Goal: Task Accomplishment & Management: Complete application form

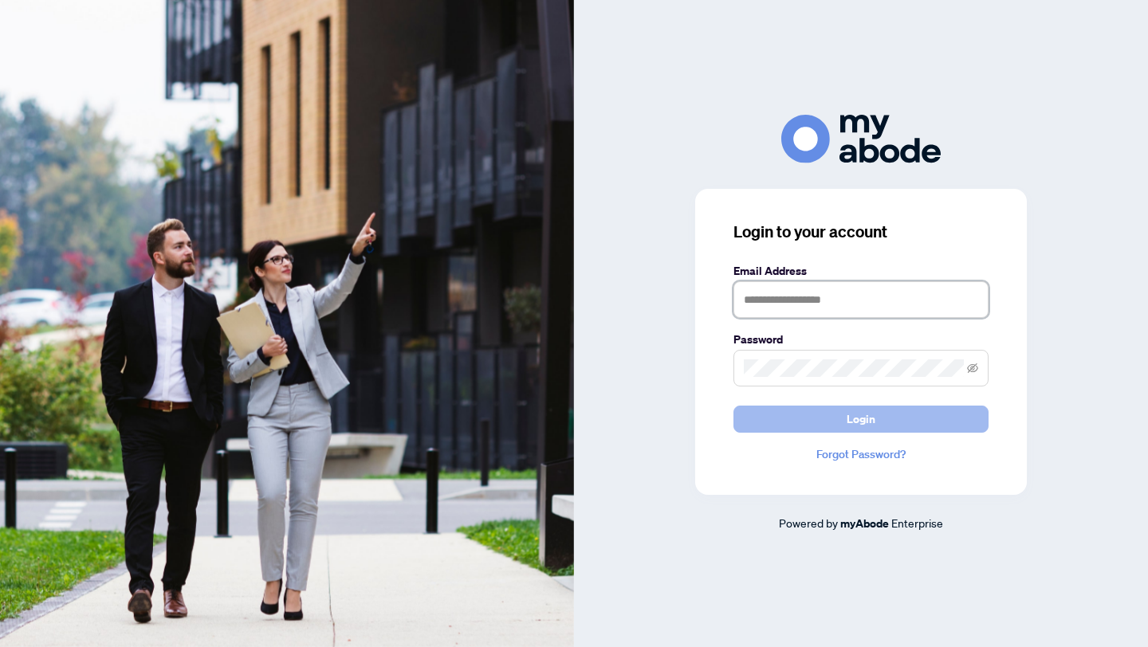
type input "**********"
click at [857, 421] on span "Login" at bounding box center [860, 420] width 29 height 26
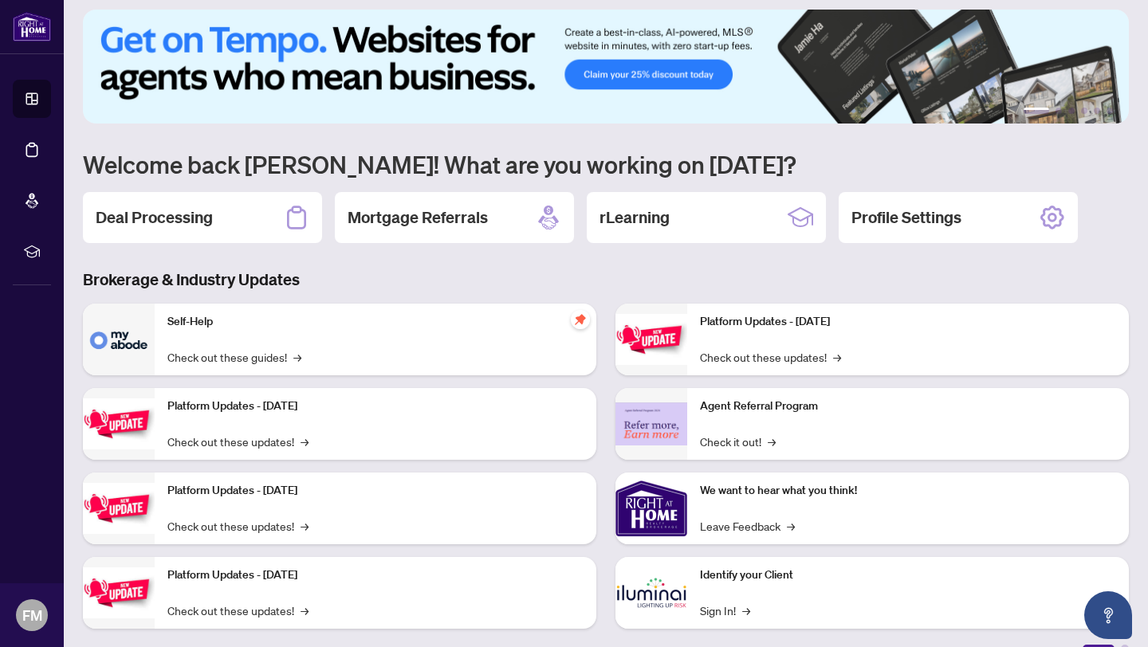
scroll to position [33, 0]
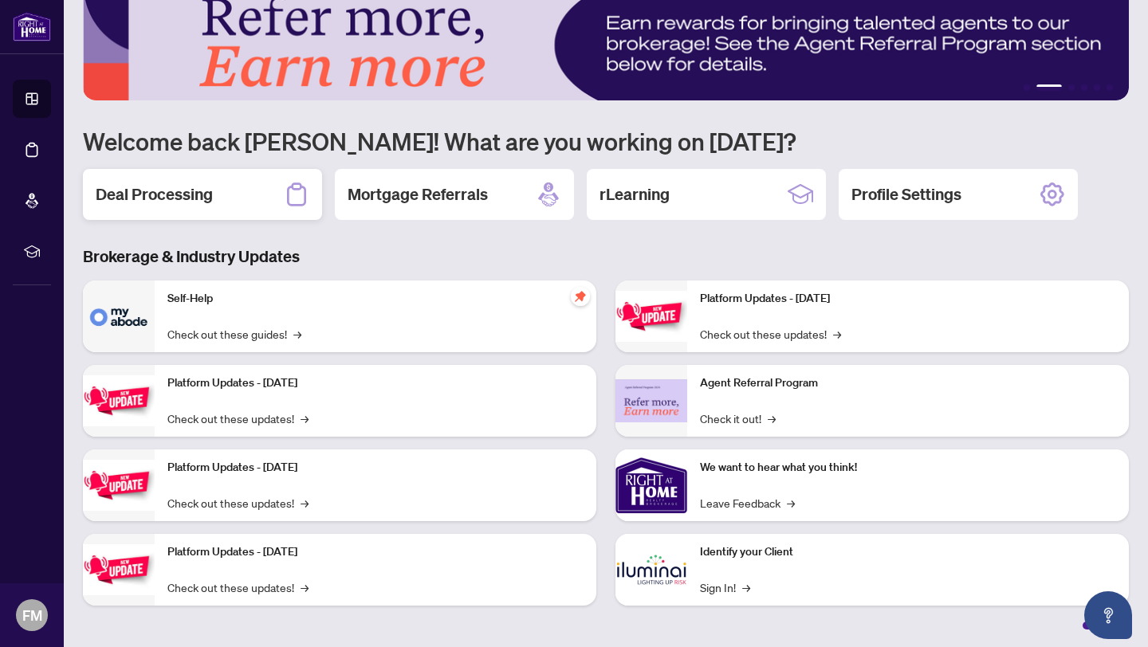
click at [186, 196] on h2 "Deal Processing" at bounding box center [154, 194] width 117 height 22
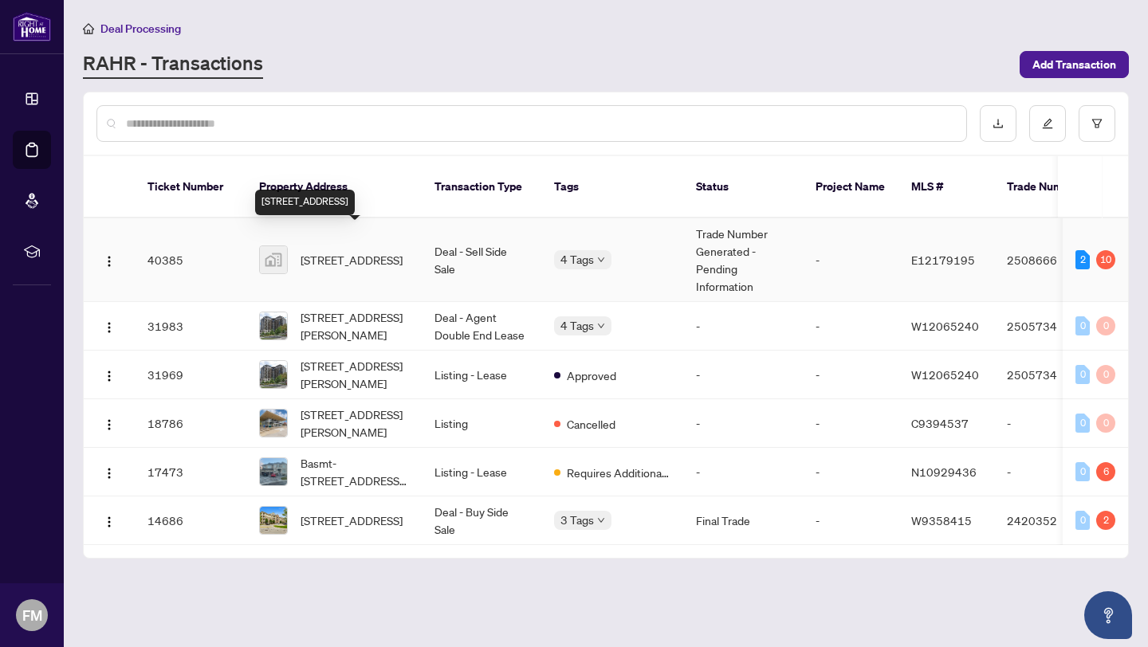
click at [335, 251] on span "[STREET_ADDRESS]" at bounding box center [351, 260] width 102 height 18
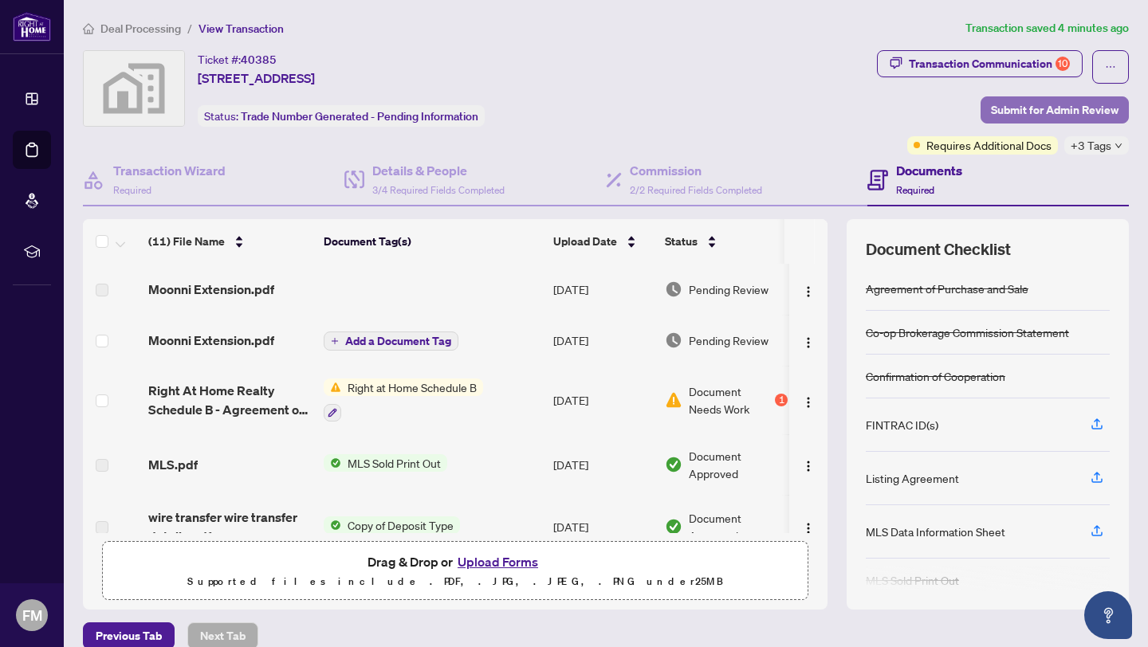
click at [1073, 108] on span "Submit for Admin Review" at bounding box center [1055, 110] width 128 height 26
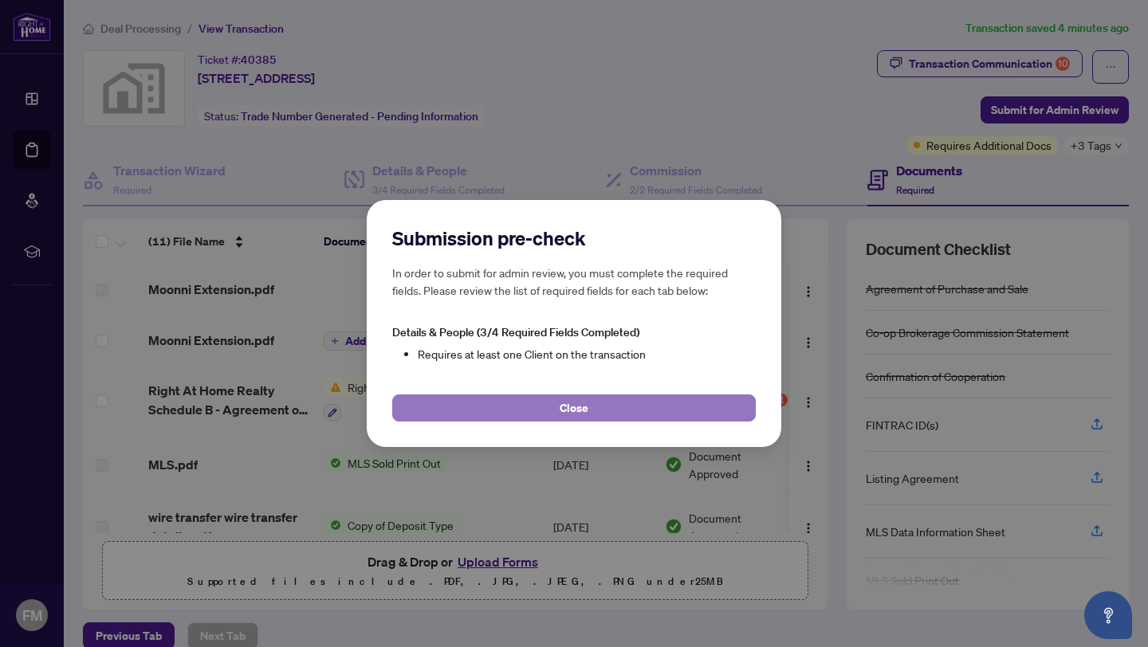
click at [613, 409] on button "Close" at bounding box center [573, 408] width 363 height 27
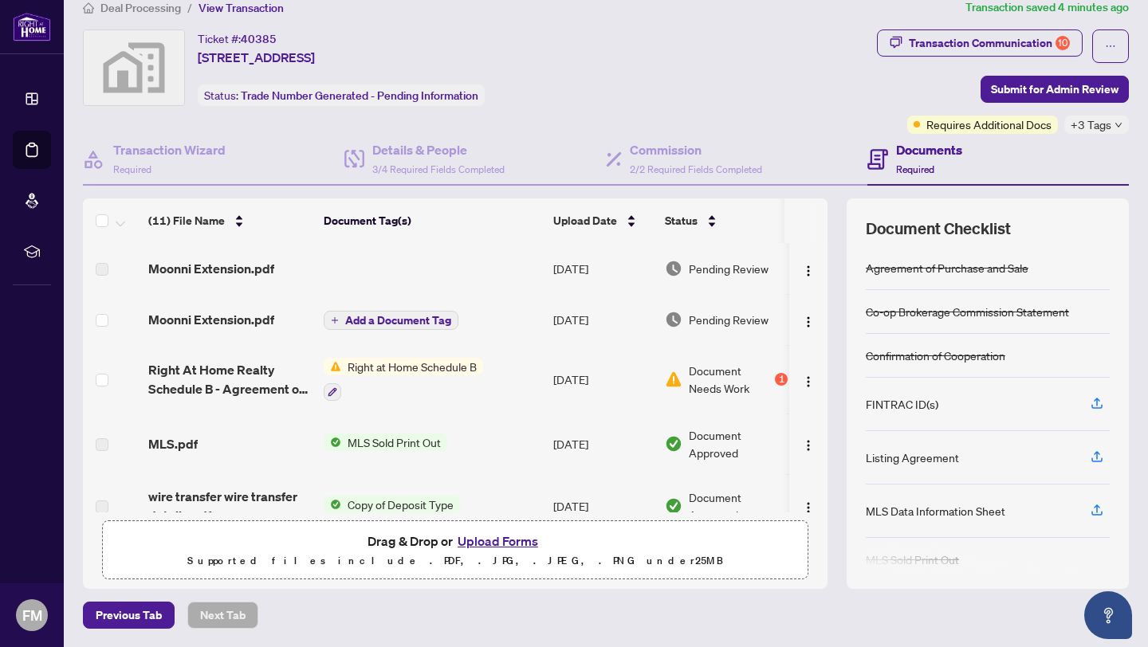
click at [398, 318] on span "Add a Document Tag" at bounding box center [398, 320] width 106 height 11
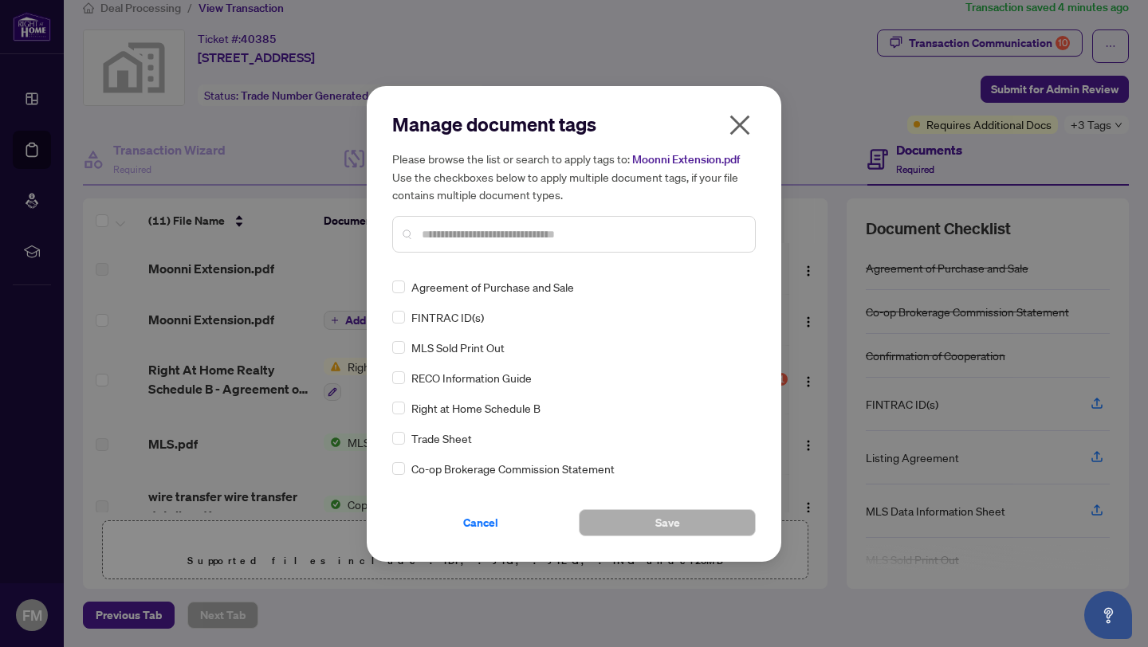
click at [744, 112] on icon "close" at bounding box center [740, 125] width 26 height 26
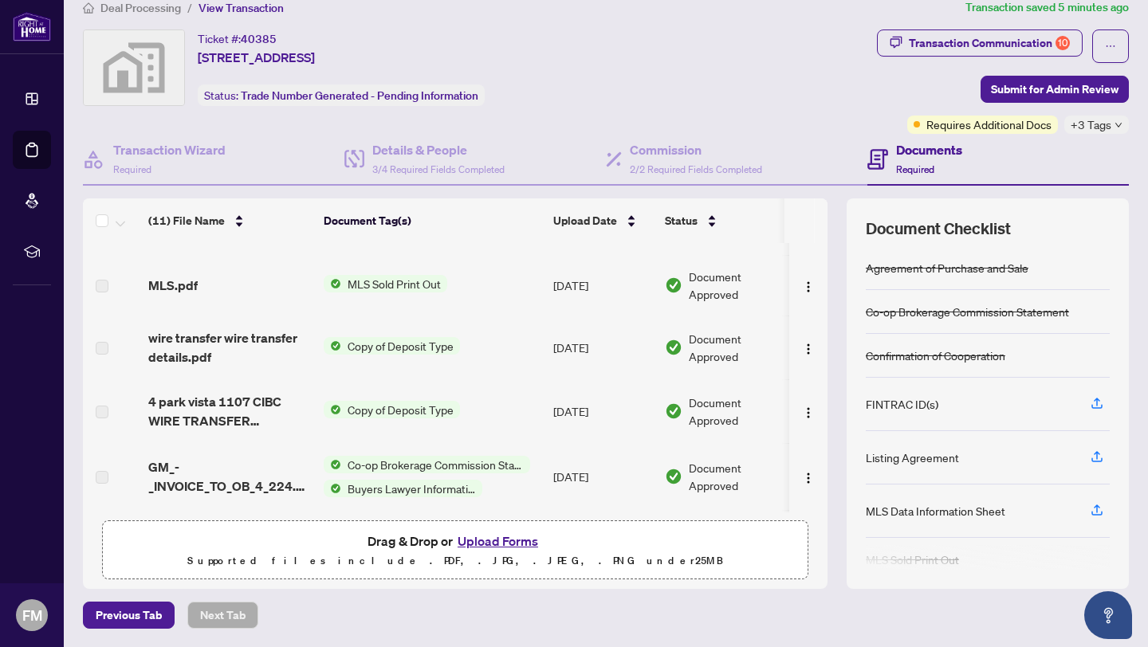
scroll to position [161, 0]
click at [502, 538] on button "Upload Forms" at bounding box center [498, 541] width 90 height 21
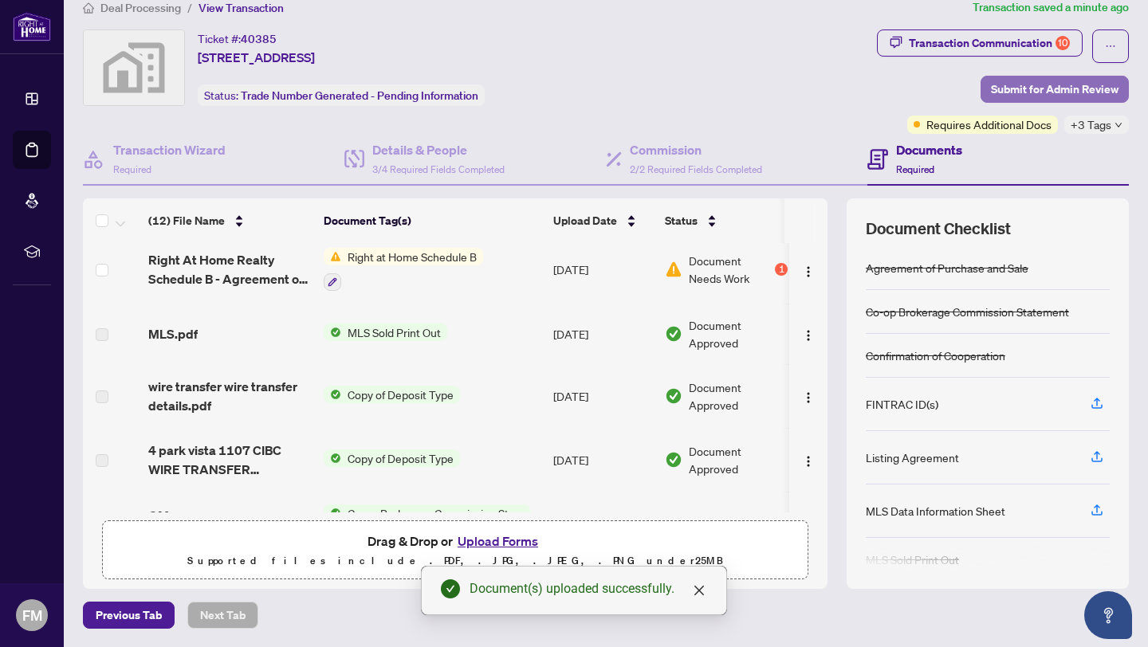
click at [1062, 86] on span "Submit for Admin Review" at bounding box center [1055, 90] width 128 height 26
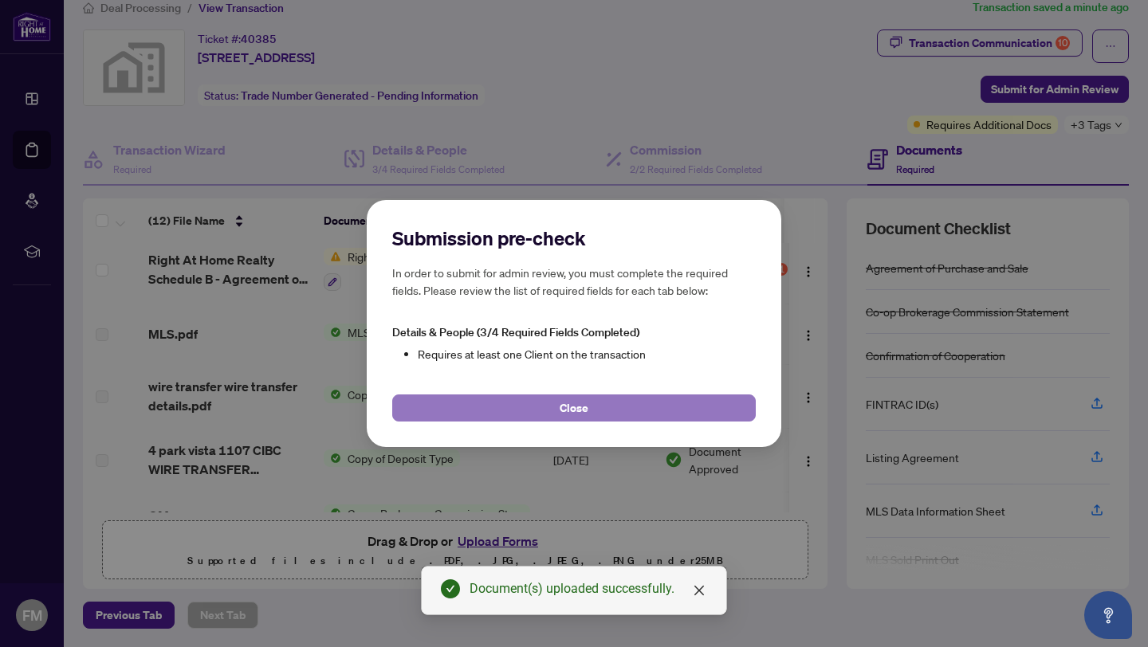
click at [586, 405] on span "Close" at bounding box center [574, 408] width 29 height 26
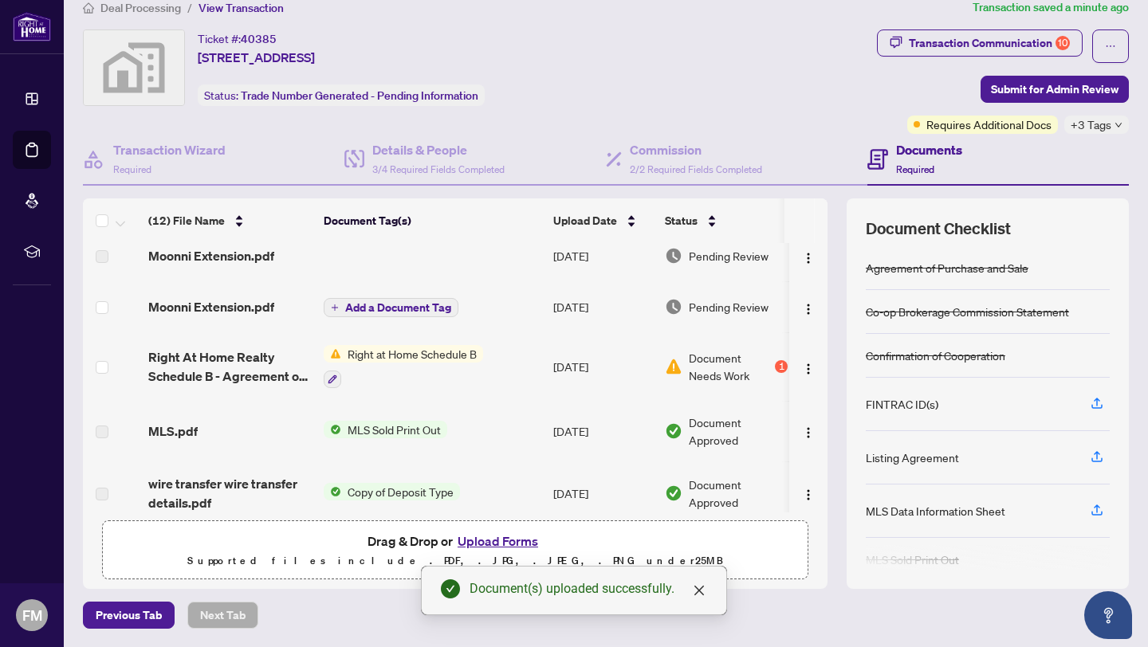
scroll to position [0, 0]
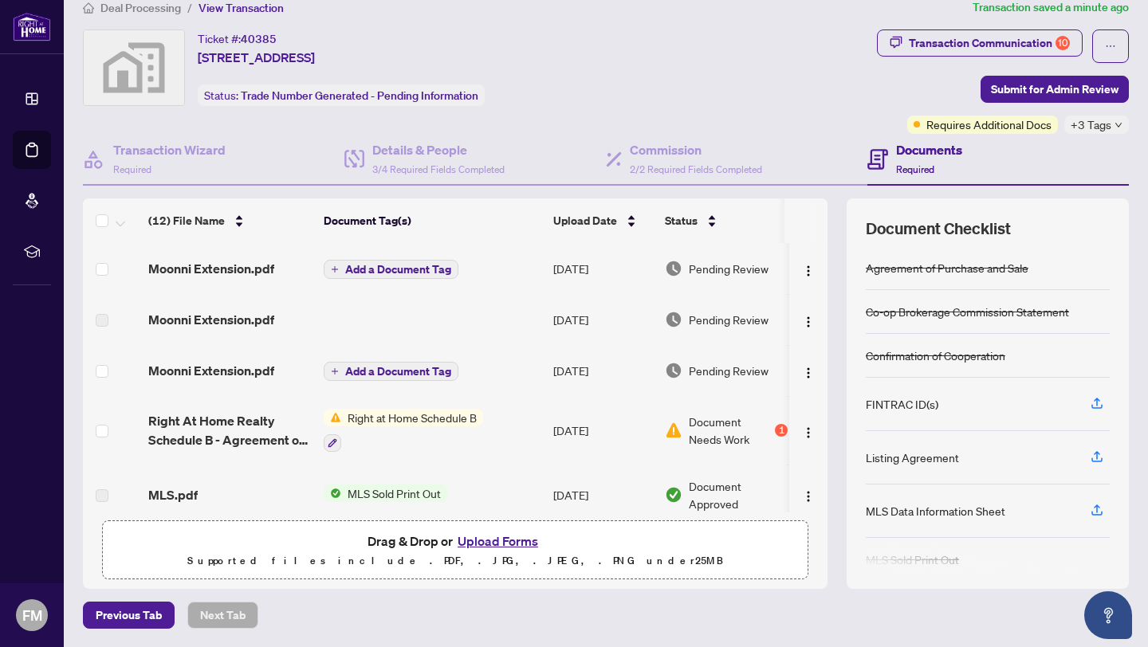
click at [388, 260] on button "Add a Document Tag" at bounding box center [391, 269] width 135 height 19
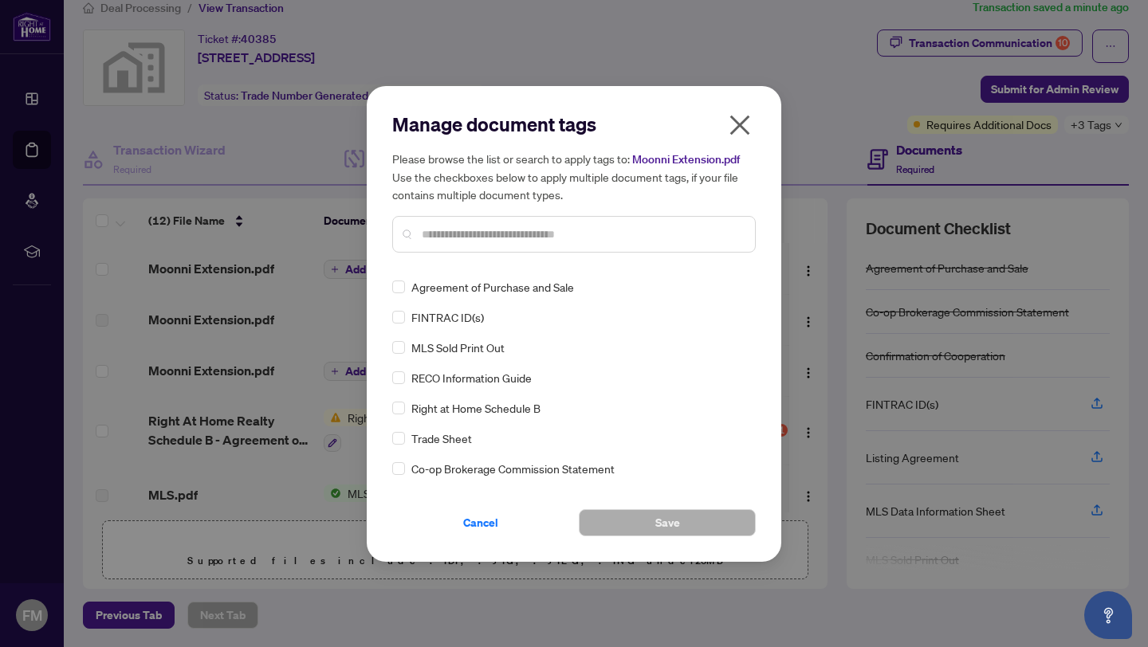
click at [740, 115] on icon "close" at bounding box center [740, 125] width 20 height 20
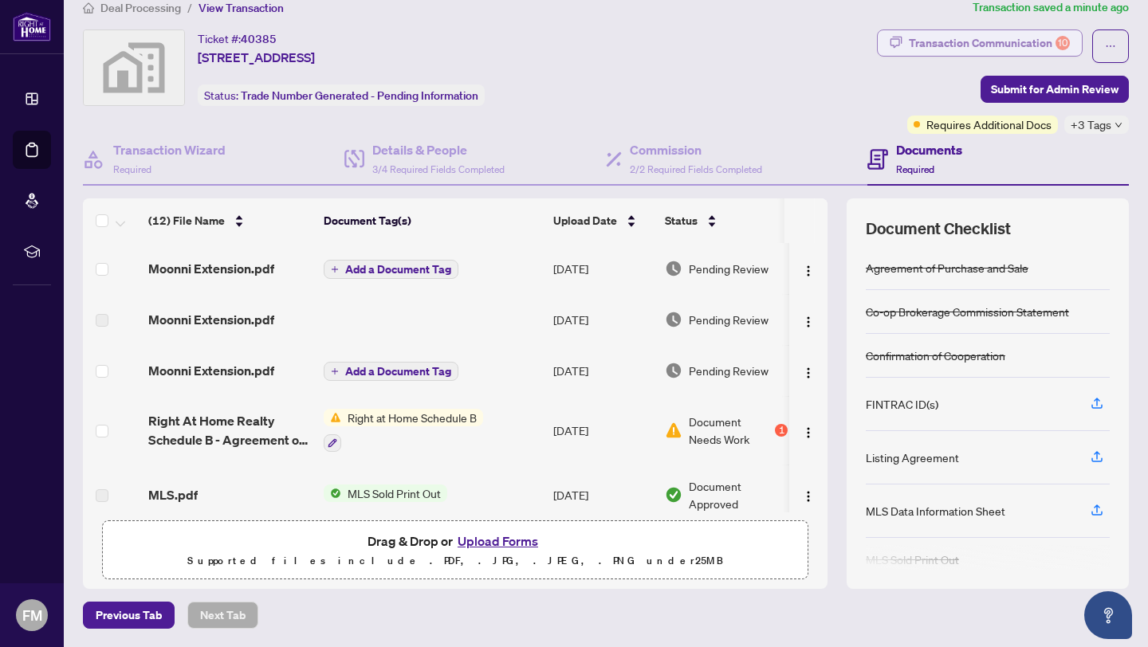
click at [1047, 37] on div "Transaction Communication 10" at bounding box center [989, 43] width 161 height 26
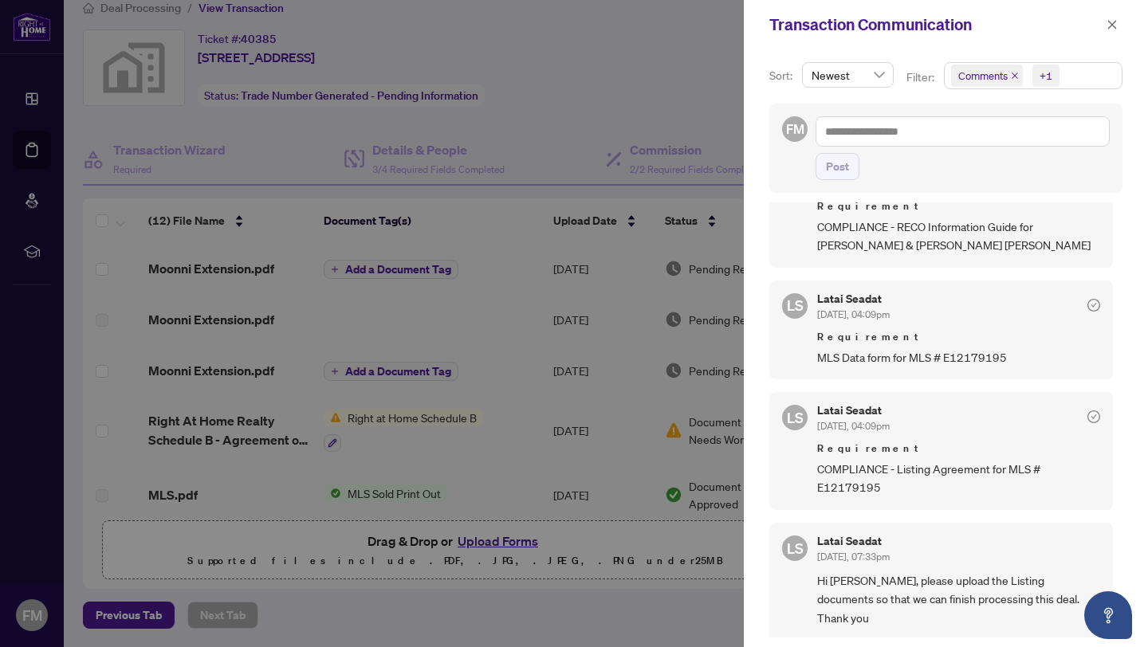
scroll to position [3, 0]
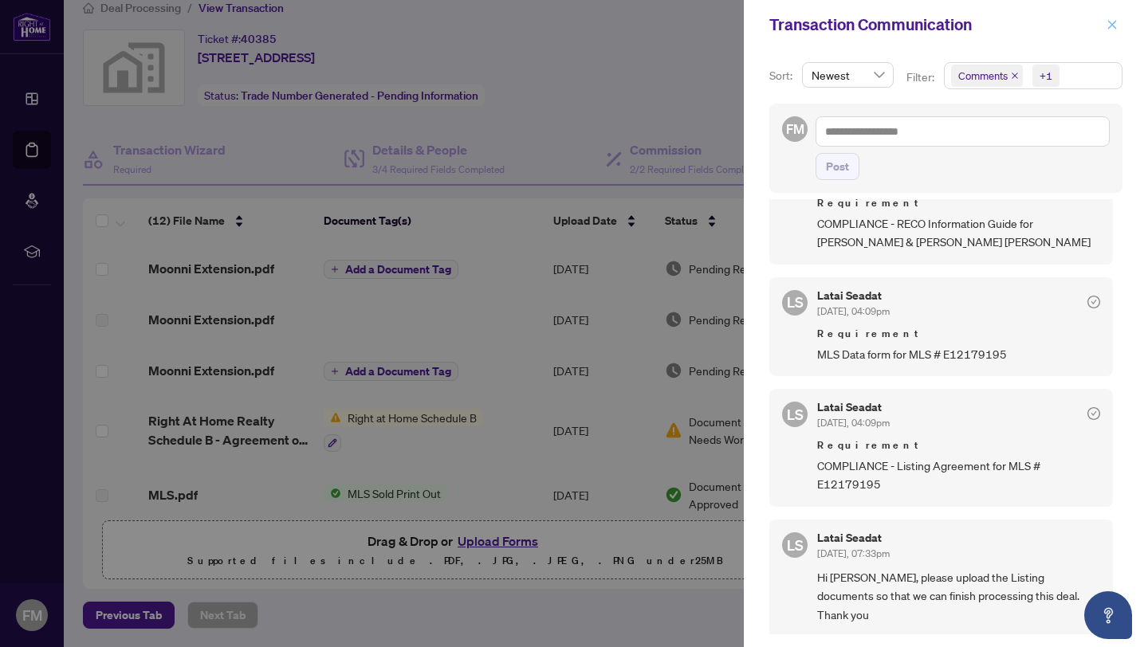
click at [1113, 28] on icon "close" at bounding box center [1111, 24] width 11 height 11
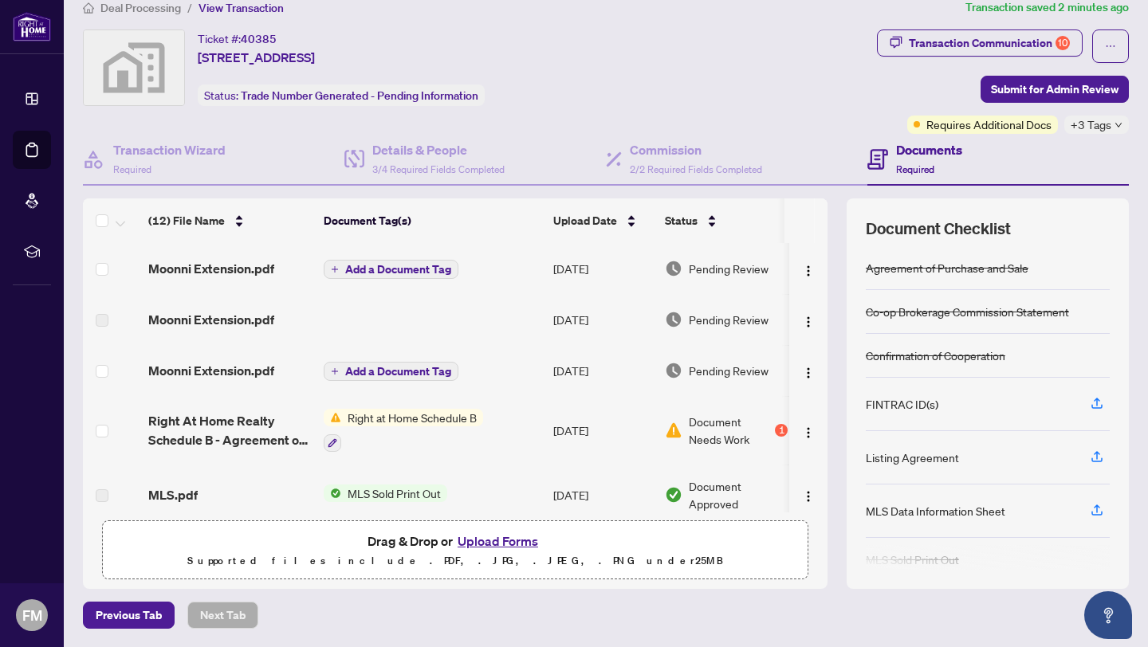
click at [375, 366] on span "Add a Document Tag" at bounding box center [398, 371] width 106 height 11
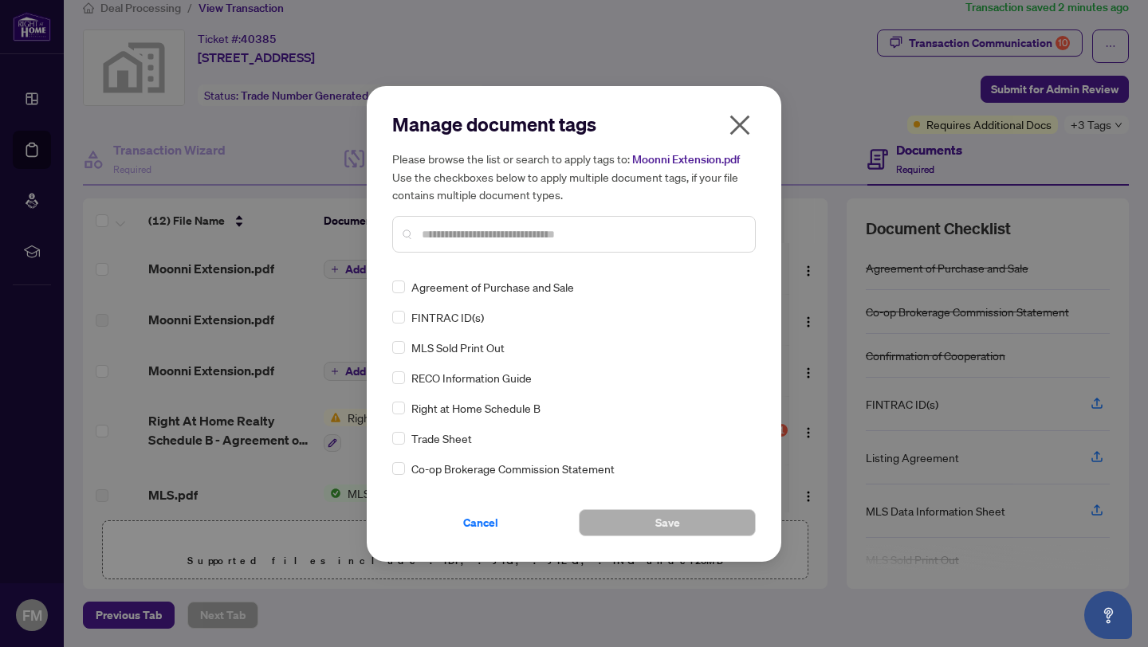
click at [737, 112] on icon "close" at bounding box center [740, 125] width 26 height 26
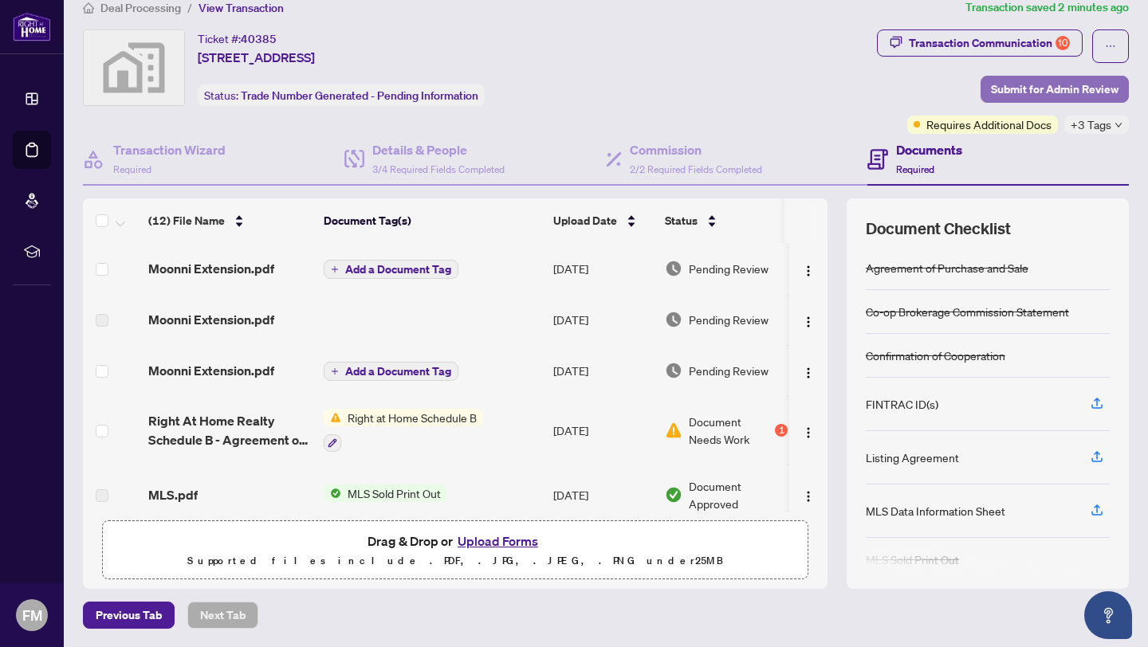
click at [1045, 88] on span "Submit for Admin Review" at bounding box center [1055, 90] width 128 height 26
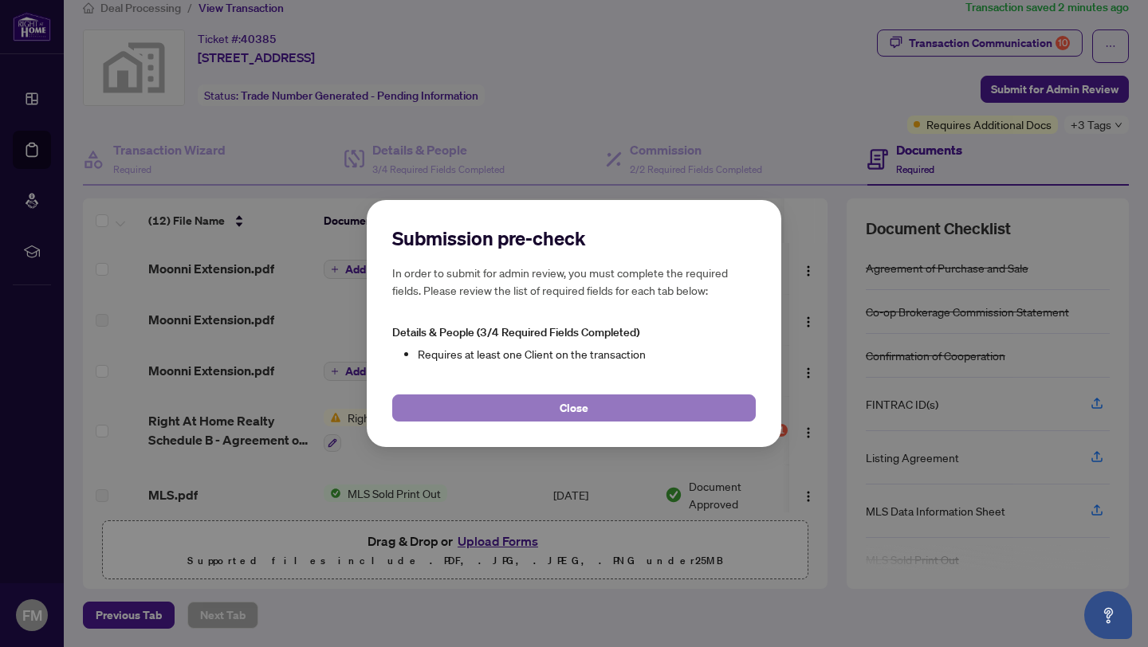
click at [619, 404] on button "Close" at bounding box center [573, 408] width 363 height 27
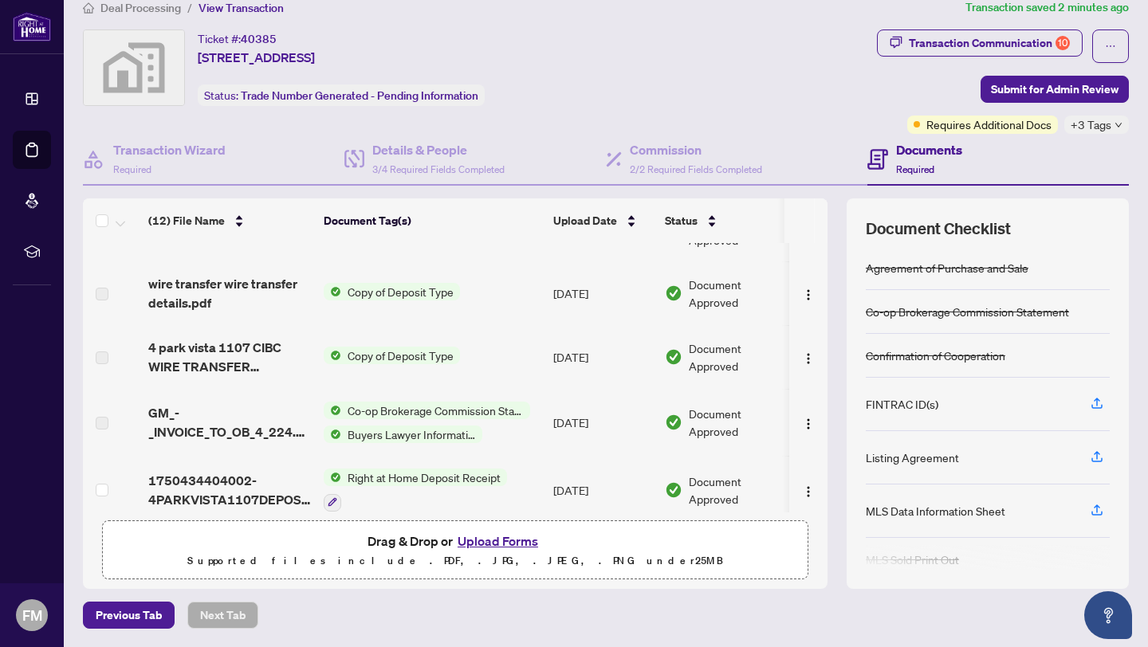
scroll to position [281, 0]
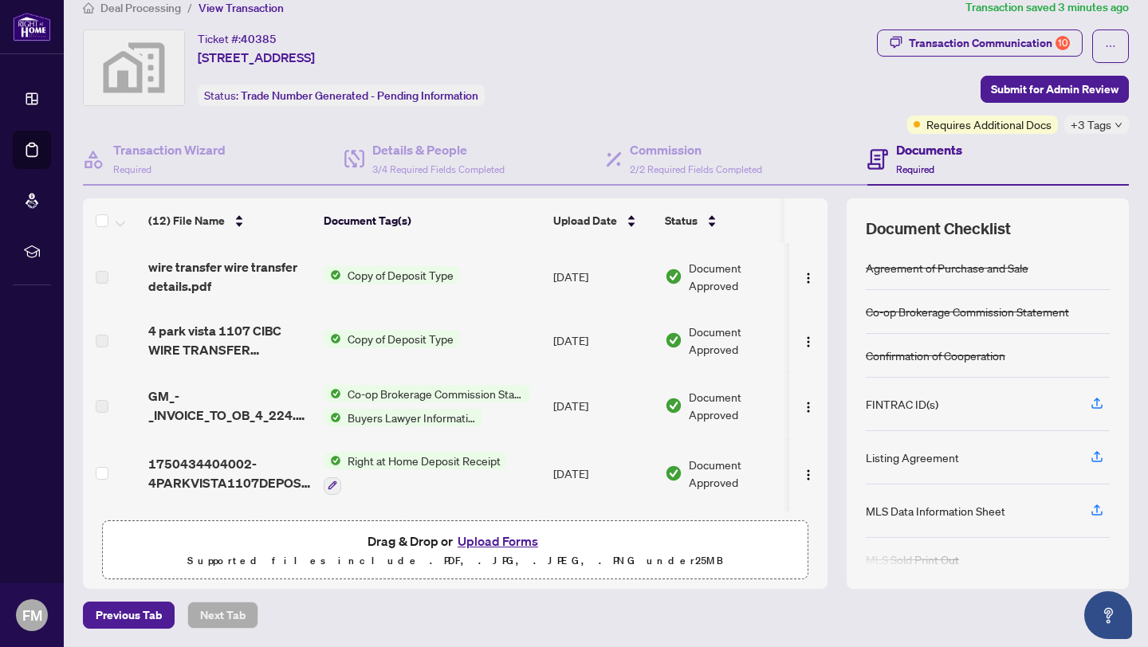
click at [418, 402] on div "Co-op Brokerage Commission Statement Buyers Lawyer Information" at bounding box center [427, 405] width 206 height 41
click at [507, 305] on td "Copy of Deposit Type" at bounding box center [432, 277] width 230 height 64
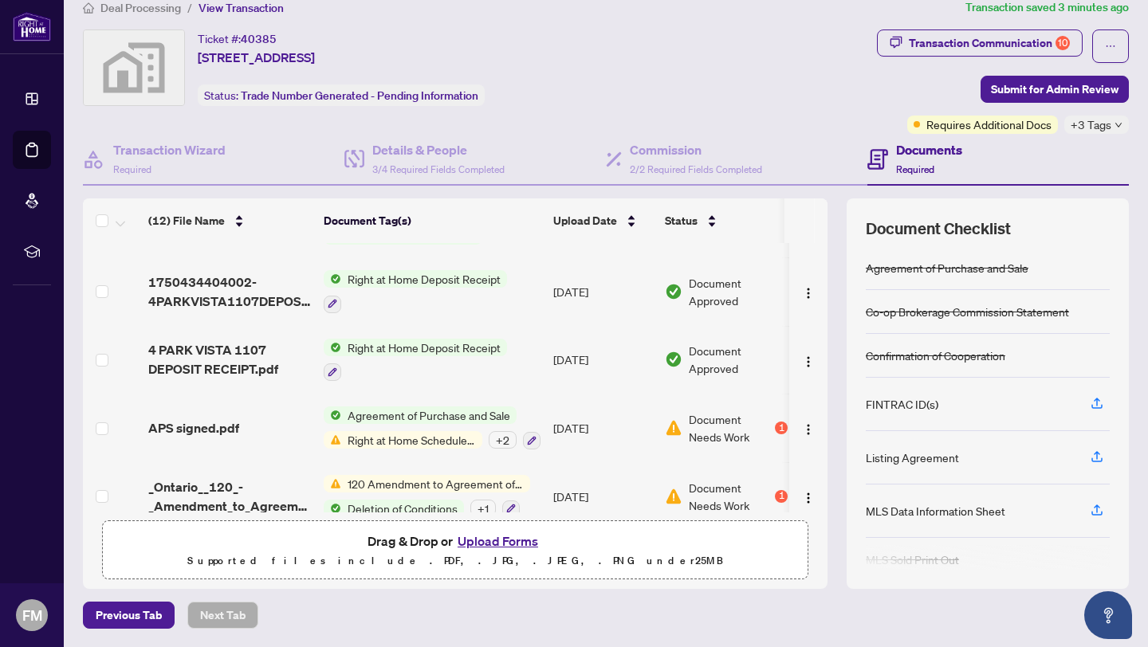
scroll to position [480, 0]
